Goal: Task Accomplishment & Management: Complete application form

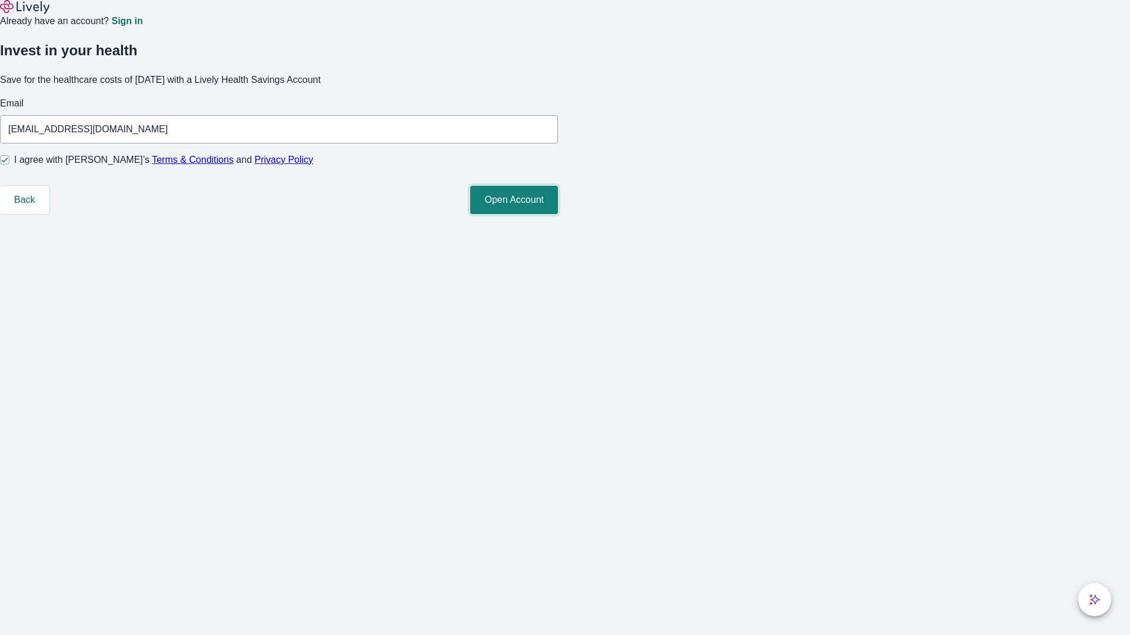
click at [558, 214] on button "Open Account" at bounding box center [514, 200] width 88 height 28
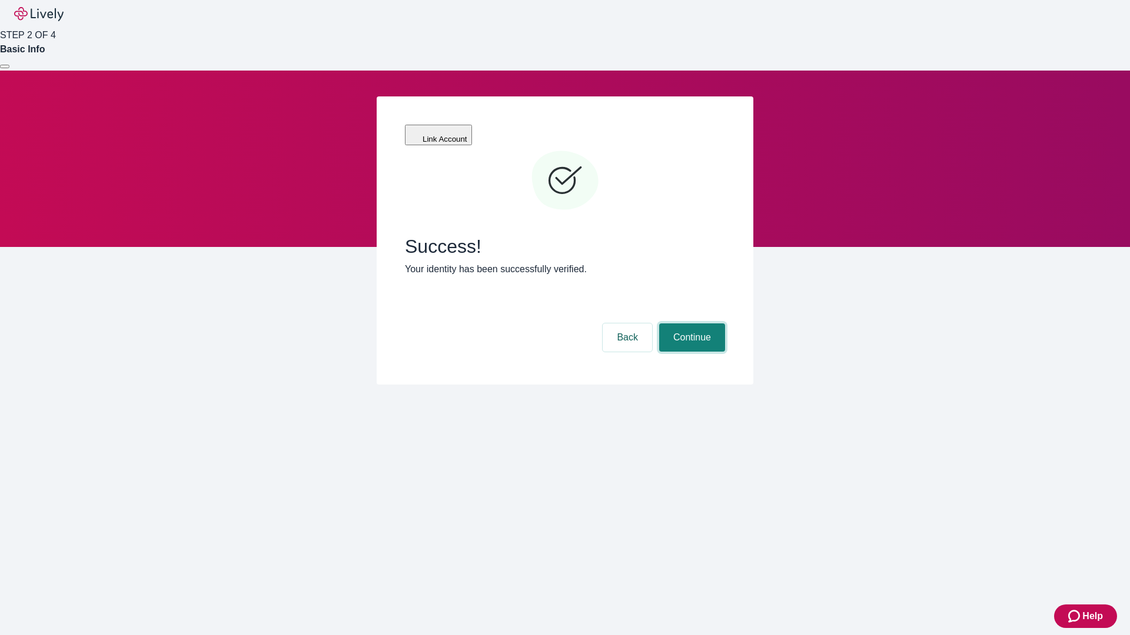
click at [690, 324] on button "Continue" at bounding box center [692, 338] width 66 height 28
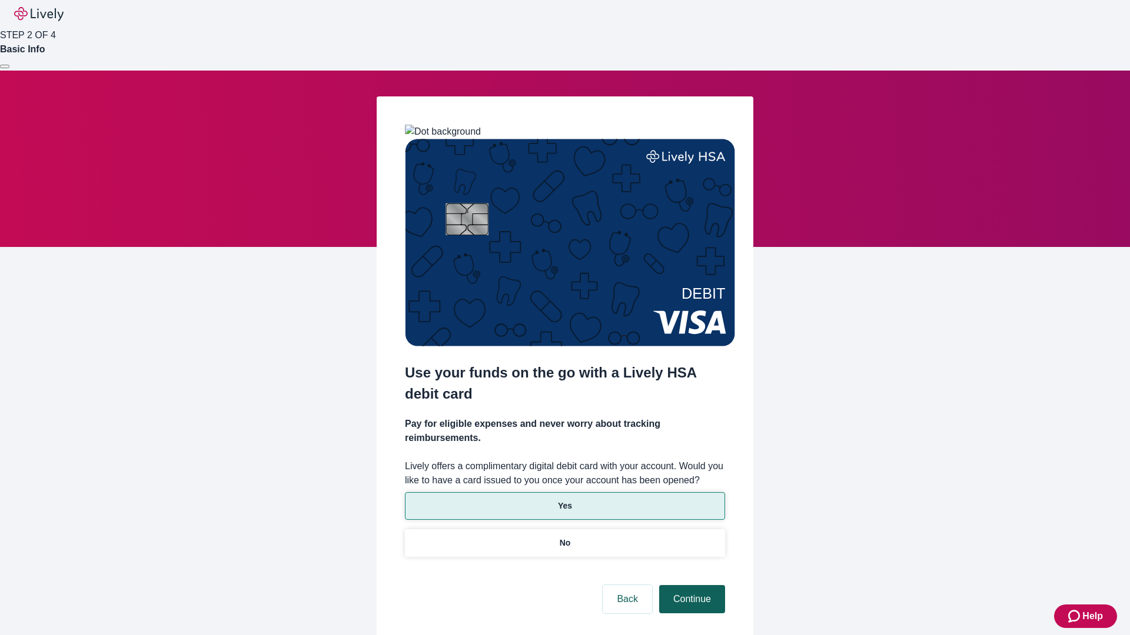
click at [564, 537] on p "No" at bounding box center [565, 543] width 11 height 12
click at [690, 585] on button "Continue" at bounding box center [692, 599] width 66 height 28
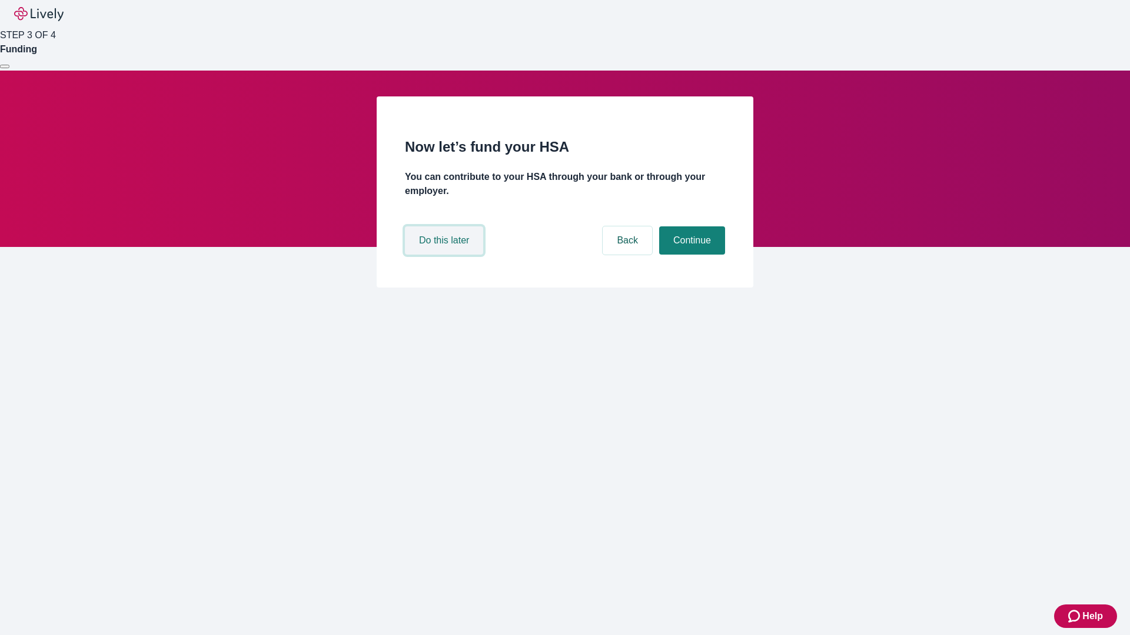
click at [445, 255] on button "Do this later" at bounding box center [444, 241] width 78 height 28
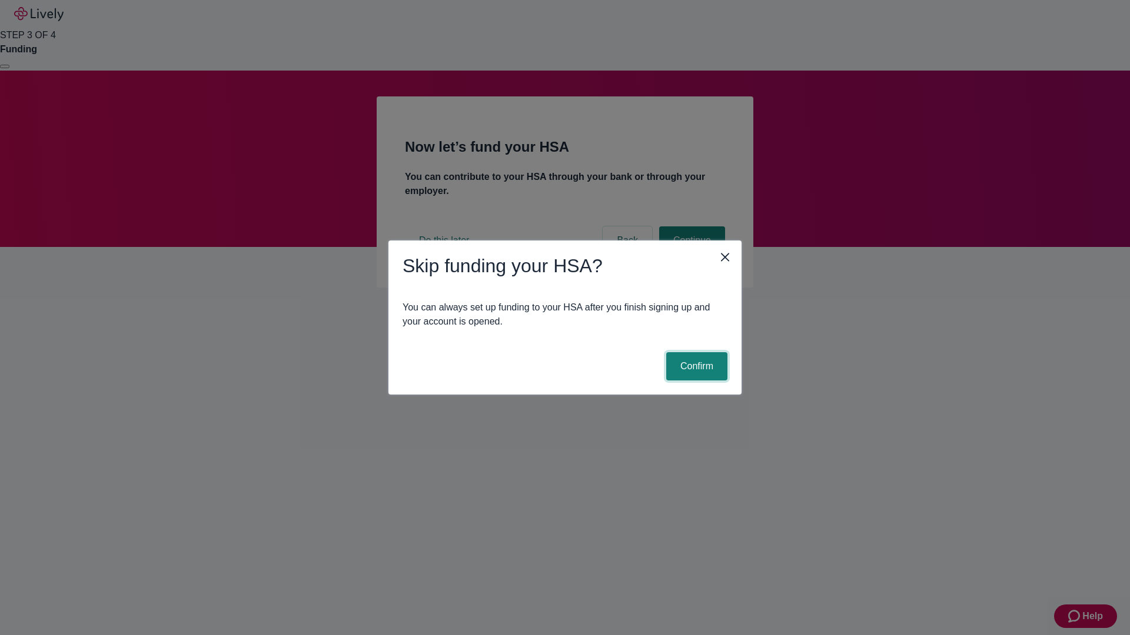
click at [695, 367] on button "Confirm" at bounding box center [696, 366] width 61 height 28
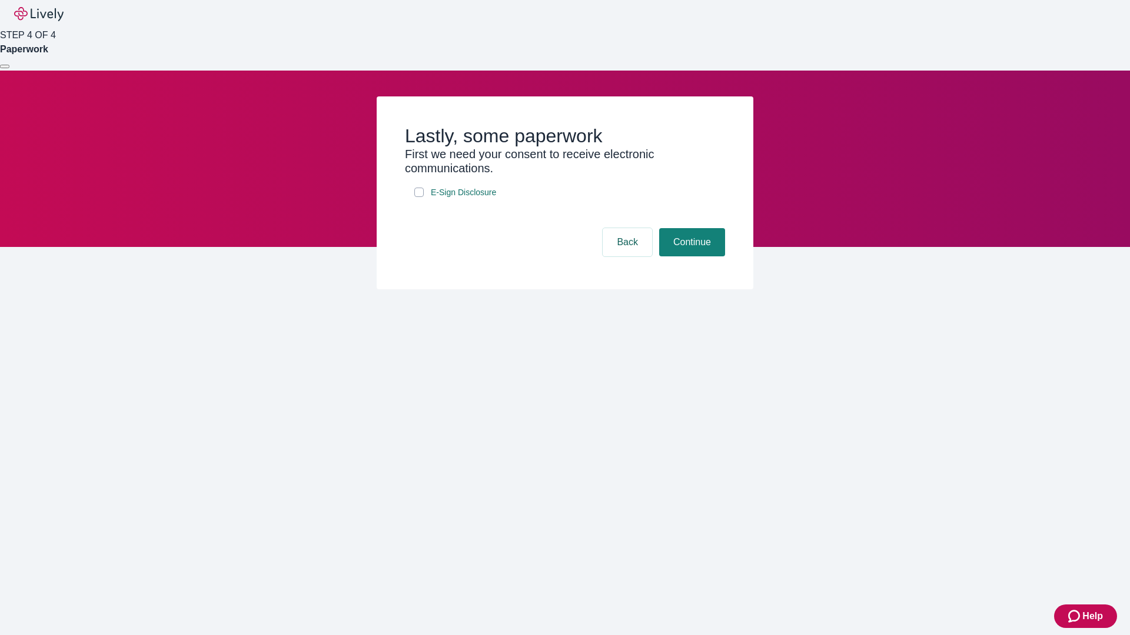
click at [419, 197] on input "E-Sign Disclosure" at bounding box center [418, 192] width 9 height 9
checkbox input "true"
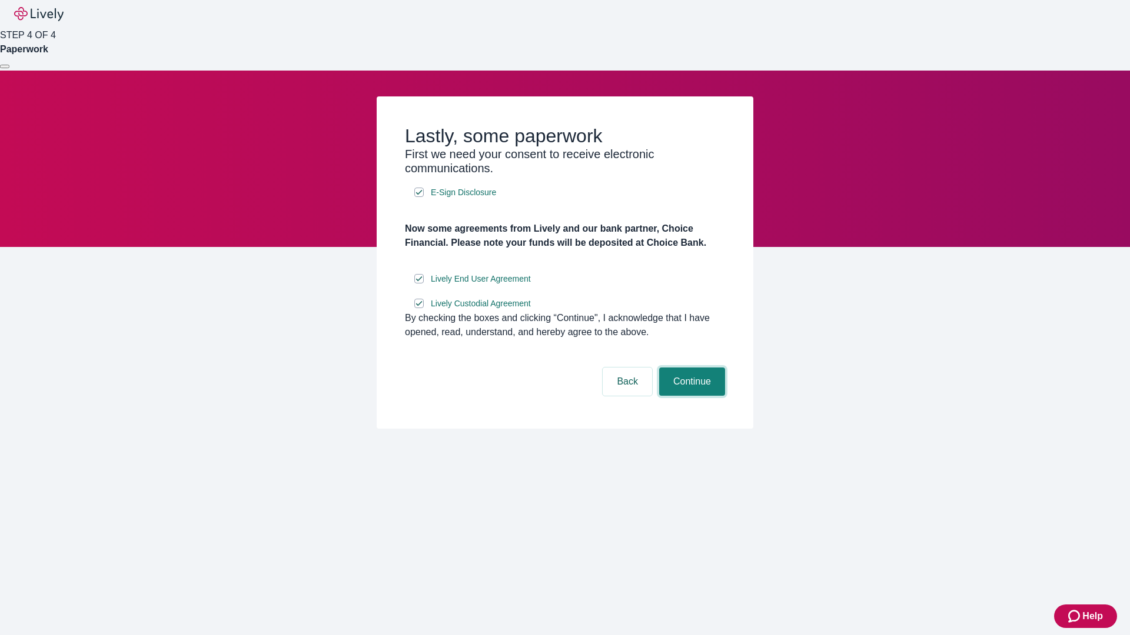
click at [690, 396] on button "Continue" at bounding box center [692, 382] width 66 height 28
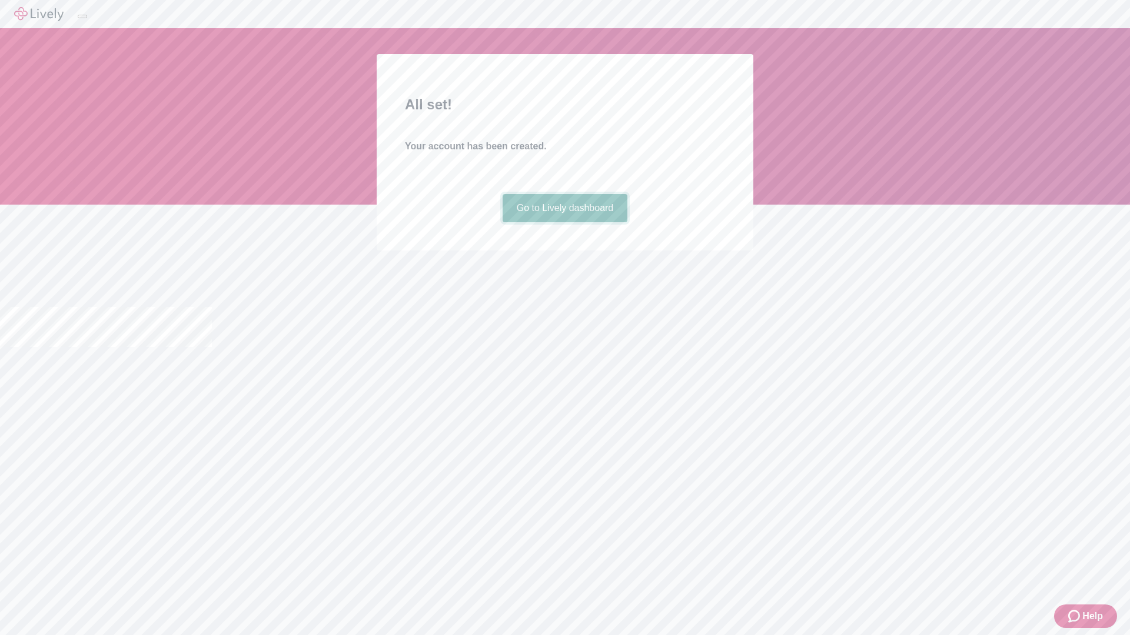
click at [564, 222] on link "Go to Lively dashboard" at bounding box center [564, 208] width 125 height 28
